Goal: Find contact information: Find contact information

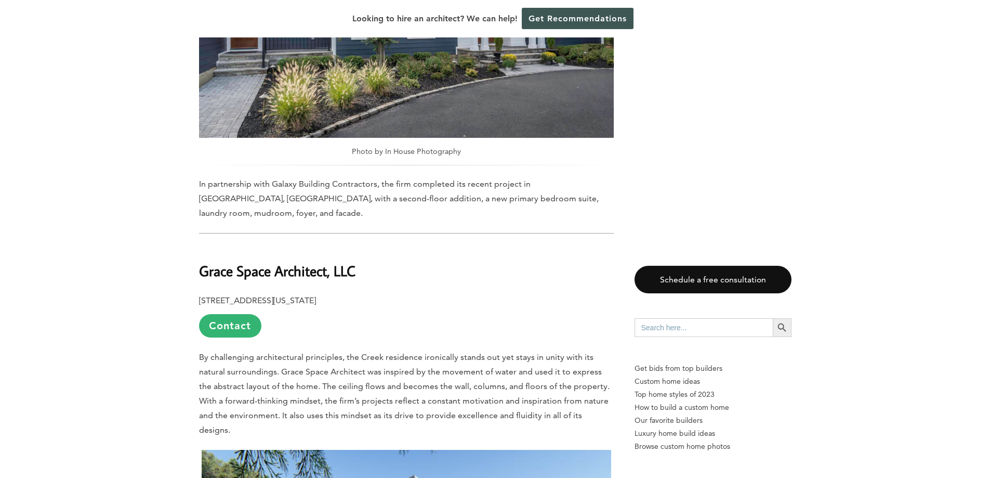
scroll to position [5769, 0]
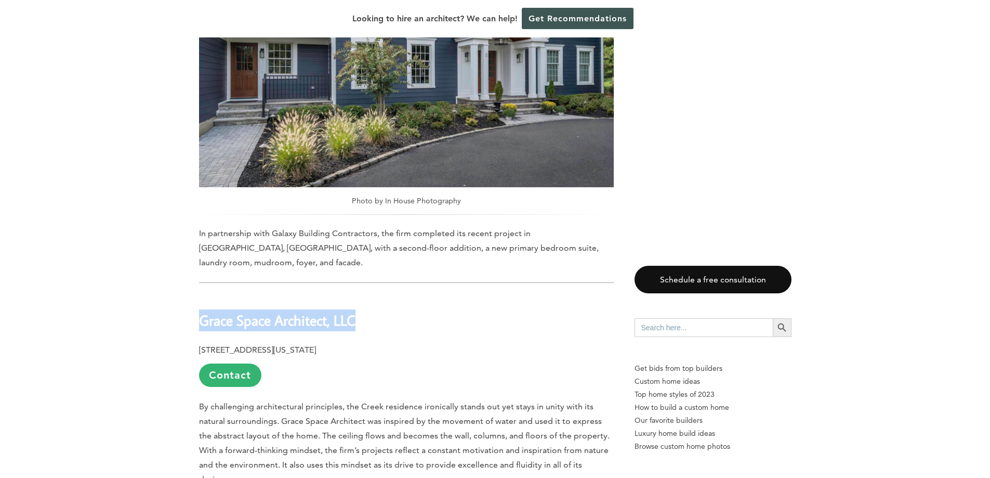
drag, startPoint x: 385, startPoint y: 117, endPoint x: 187, endPoint y: 104, distance: 198.4
drag, startPoint x: 364, startPoint y: 122, endPoint x: 195, endPoint y: 122, distance: 168.4
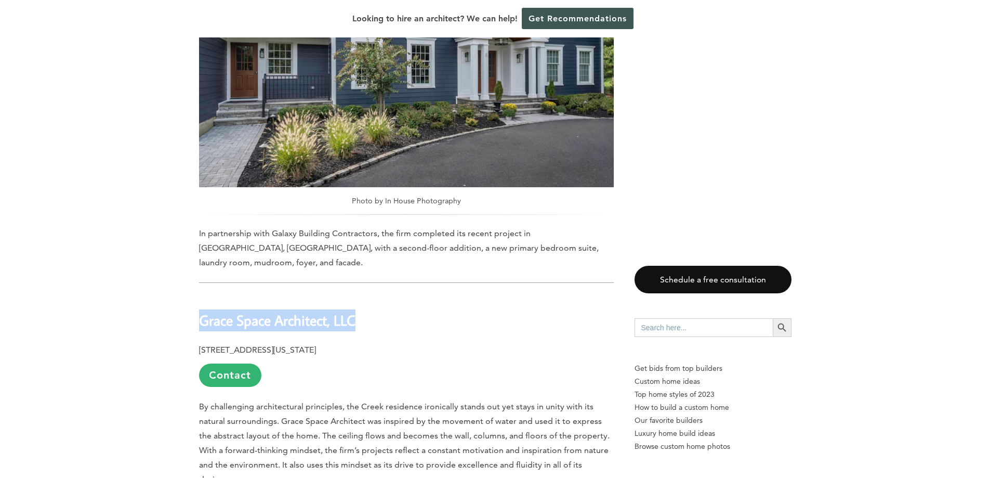
copy b "Grace Space Architect, LLC"
click at [404, 342] on p "516 East 83rd Street, Suite 5E, New York, NY 10028 Contact" at bounding box center [406, 364] width 415 height 44
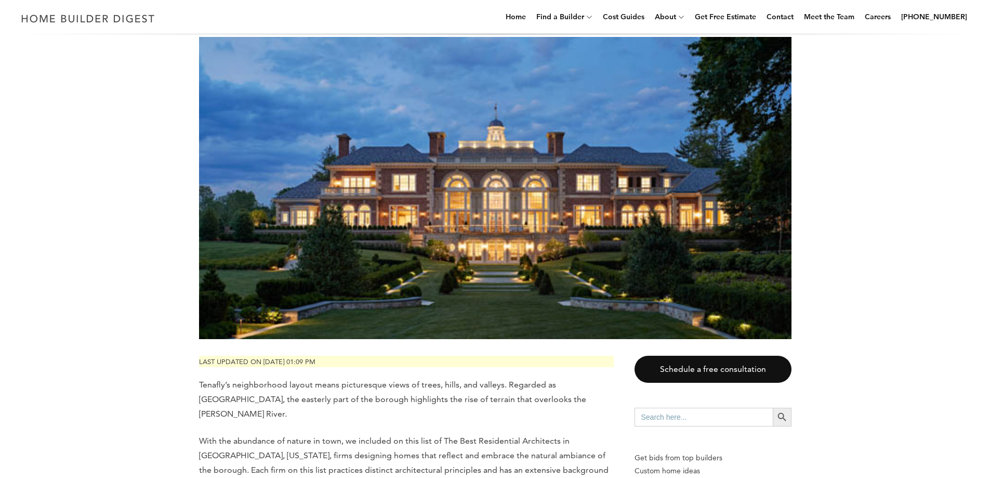
scroll to position [0, 0]
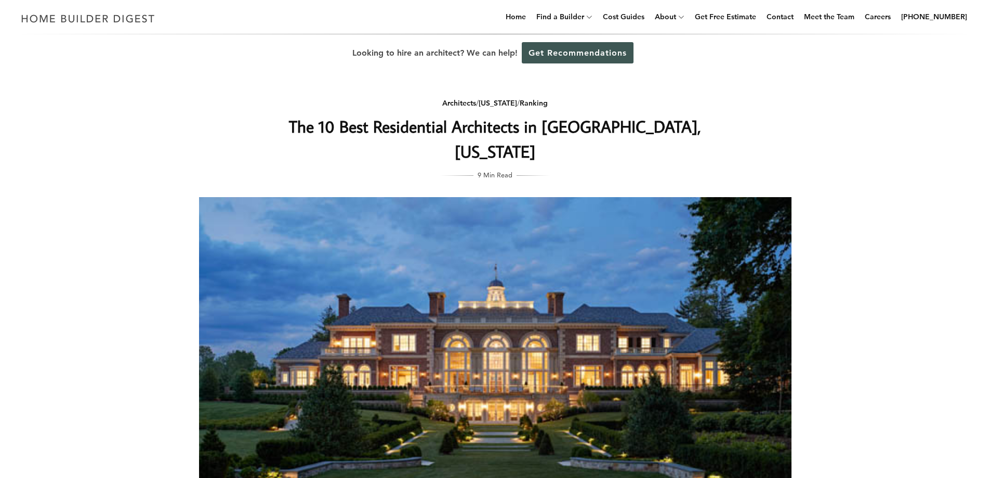
drag, startPoint x: 472, startPoint y: 156, endPoint x: 478, endPoint y: 68, distance: 88.0
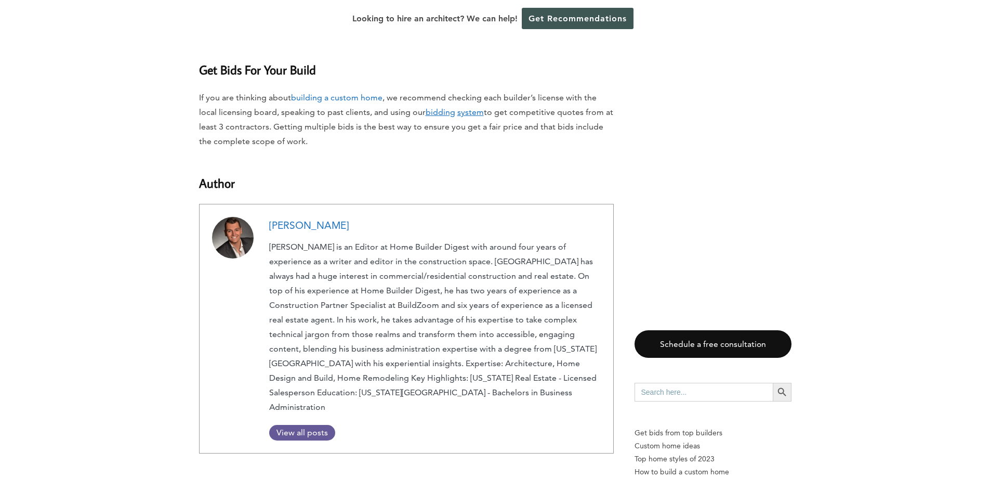
scroll to position [9770, 0]
